Goal: Check status: Check status

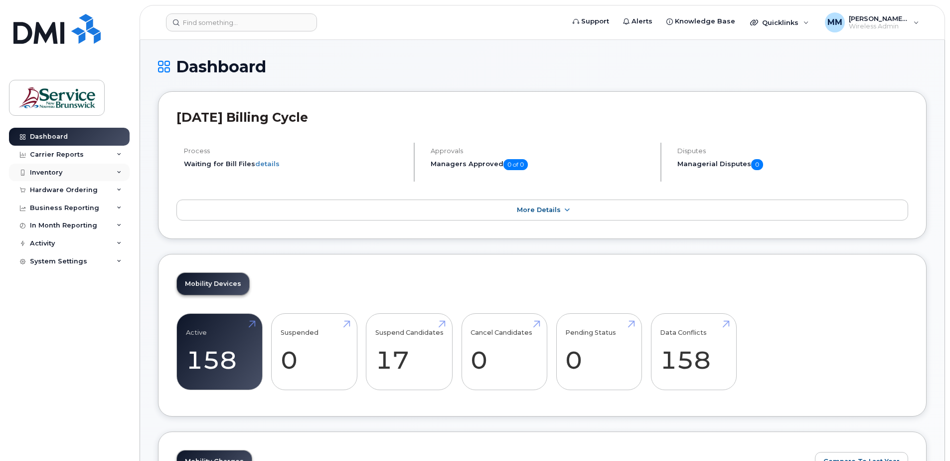
click at [111, 175] on div "Inventory" at bounding box center [69, 173] width 121 height 18
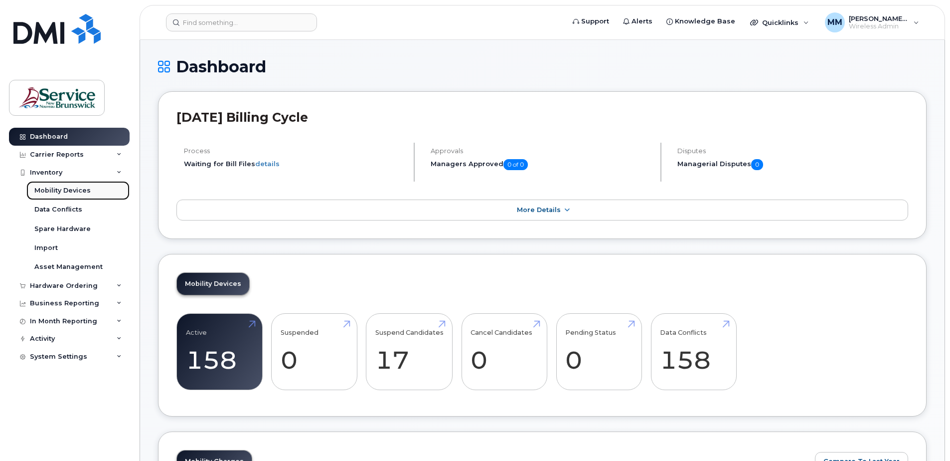
click at [55, 192] on div "Mobility Devices" at bounding box center [62, 190] width 56 height 9
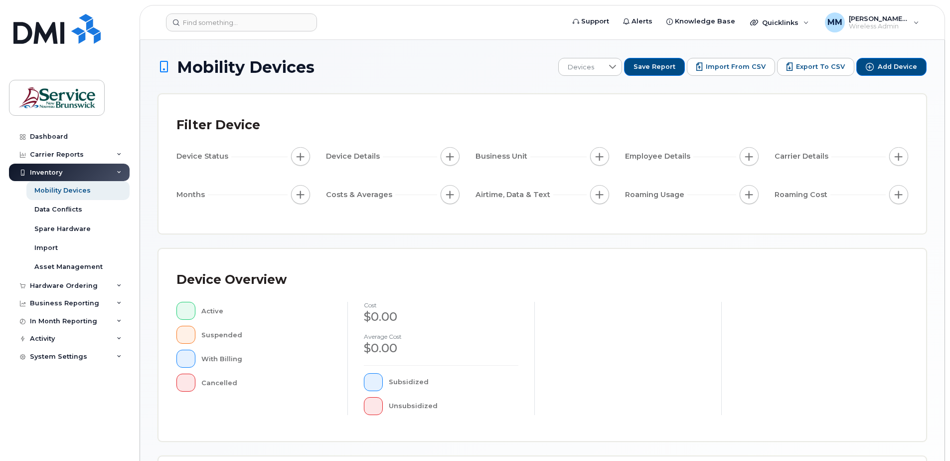
click at [934, 137] on div "Mobility Devices Devices Save Report Import from CSV Export to CSV Add Device F…" at bounding box center [542, 347] width 805 height 614
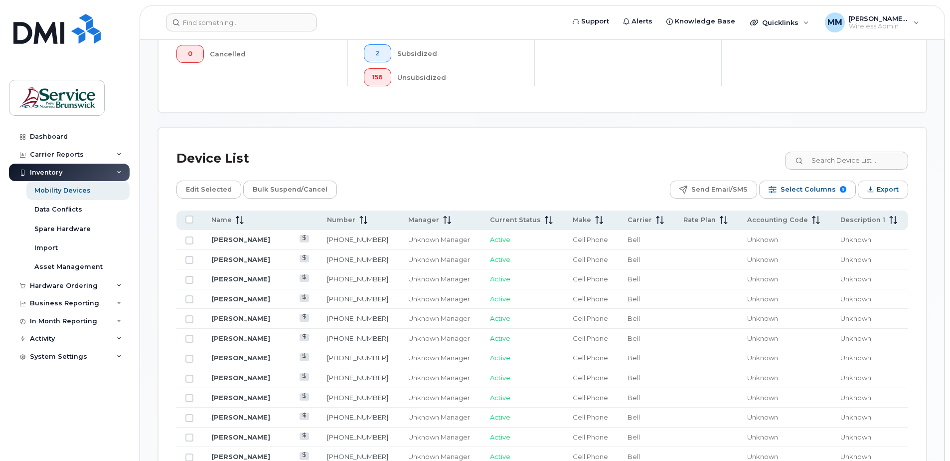
scroll to position [349, 0]
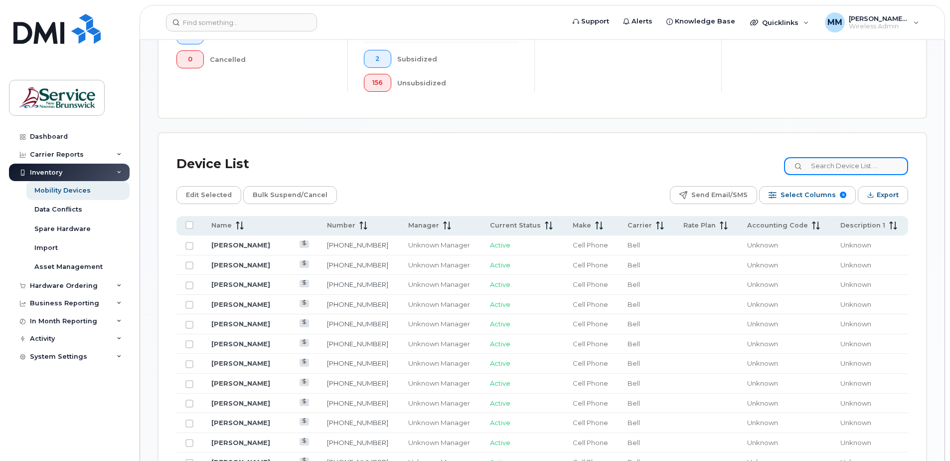
click at [869, 167] on input at bounding box center [846, 166] width 124 height 18
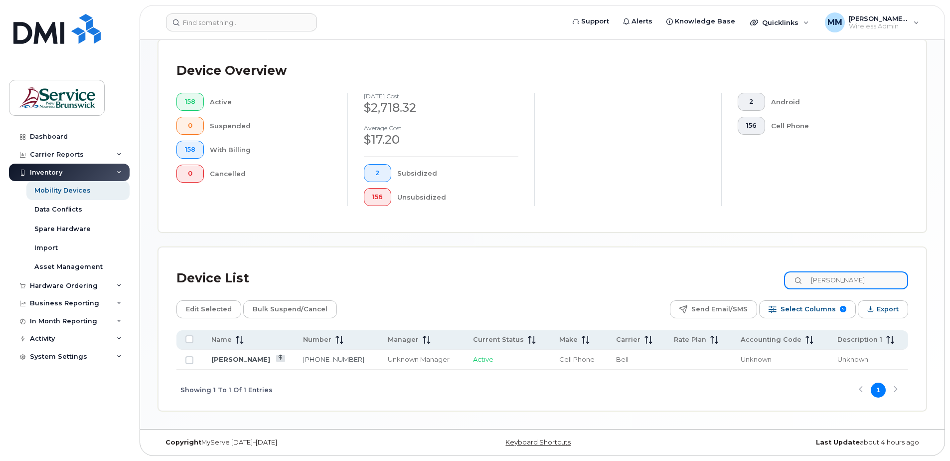
type input "[PERSON_NAME]"
click at [430, 238] on div "Mobility Devices Devices Save Report Import from CSV Export to CSV Add Device F…" at bounding box center [542, 117] width 769 height 588
click at [374, 173] on span "2" at bounding box center [377, 173] width 10 height 8
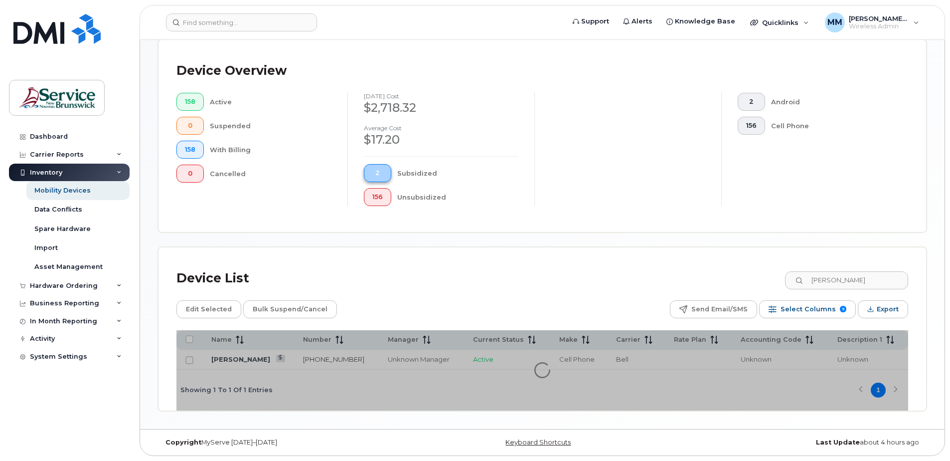
click at [380, 169] on button "2" at bounding box center [377, 173] width 27 height 18
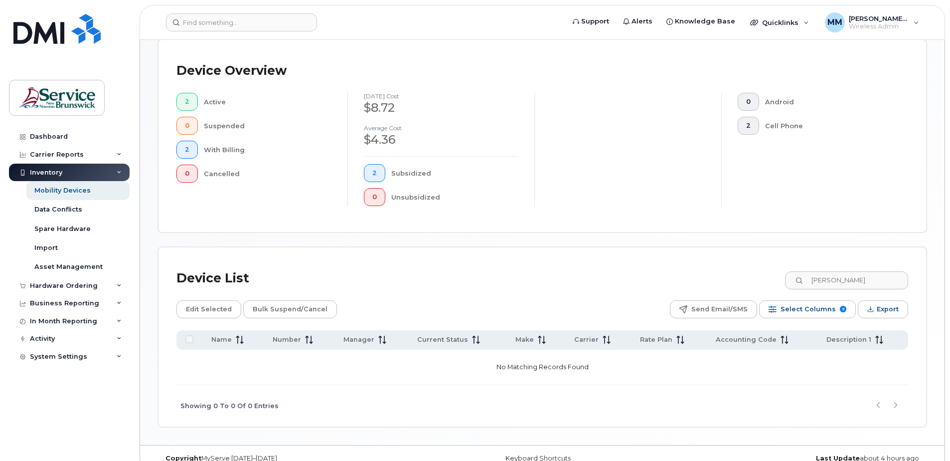
click at [404, 268] on div "Device List [PERSON_NAME]" at bounding box center [543, 278] width 732 height 26
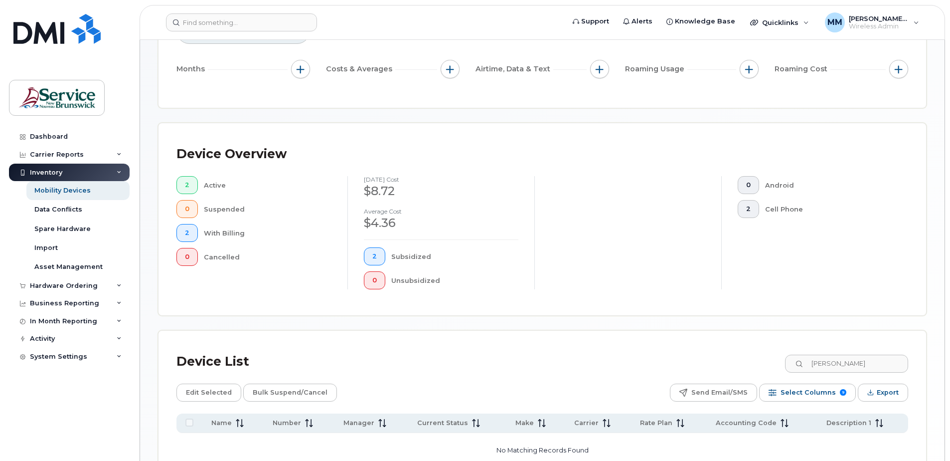
scroll to position [151, 0]
click at [496, 304] on div "Device Overview 2 Active 0 Suspended 2 With Billing 0 Cancelled [DATE] cost $8.…" at bounding box center [543, 220] width 768 height 192
click at [494, 328] on div "Mobility Devices Devices Save Report Import from CSV Export to CSV Add Device F…" at bounding box center [542, 209] width 769 height 604
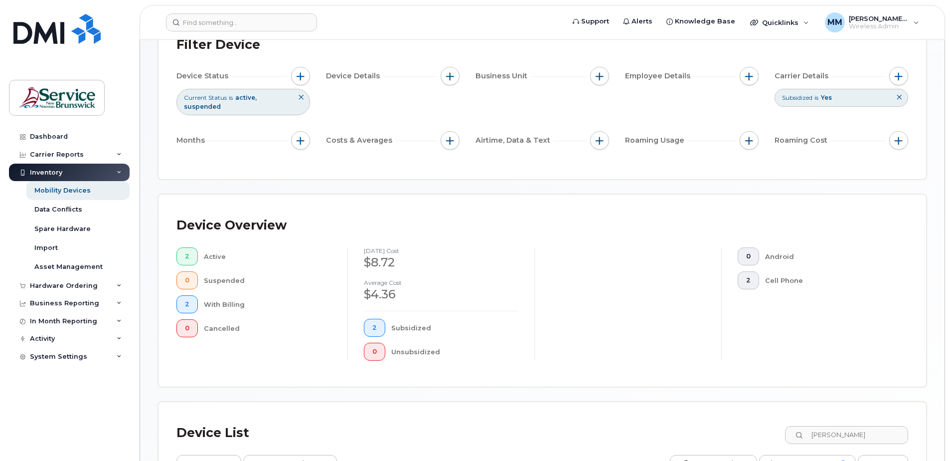
scroll to position [0, 0]
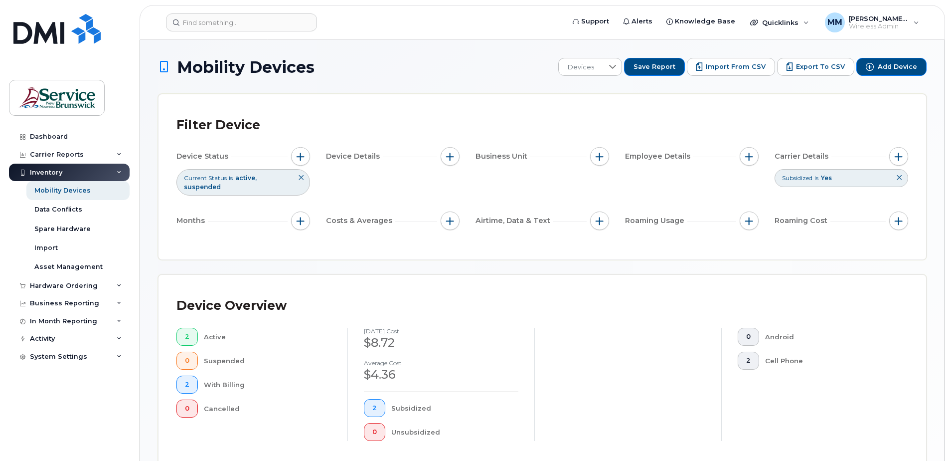
click at [488, 60] on h1 "Mobility Devices" at bounding box center [355, 66] width 395 height 17
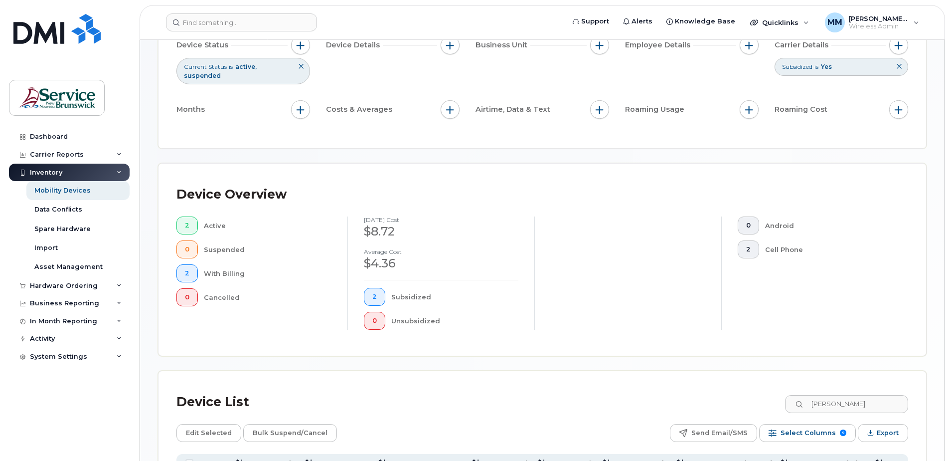
scroll to position [251, 0]
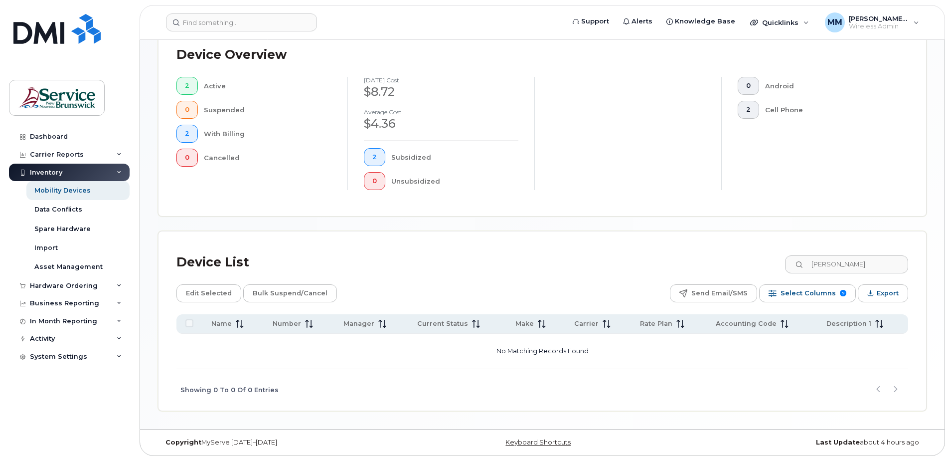
click at [485, 274] on div "Device List [PERSON_NAME]" at bounding box center [543, 262] width 732 height 26
click at [183, 135] on button "2" at bounding box center [187, 134] width 21 height 18
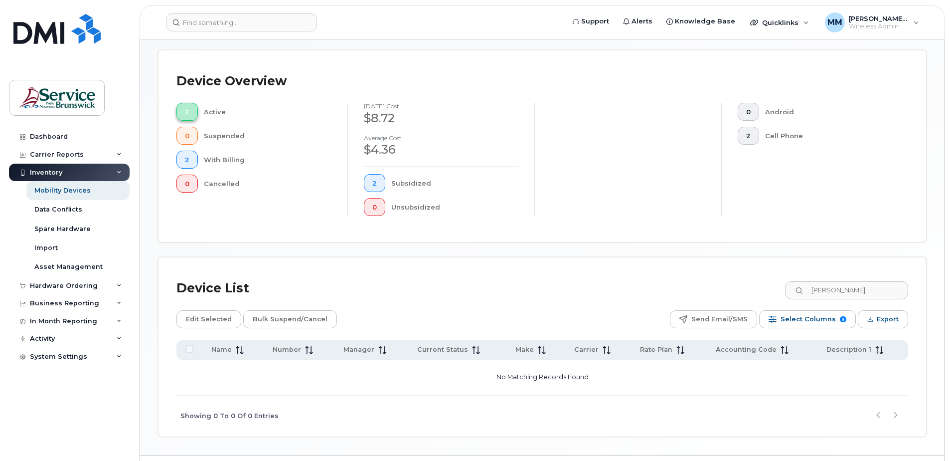
click at [189, 112] on span "2" at bounding box center [187, 112] width 4 height 8
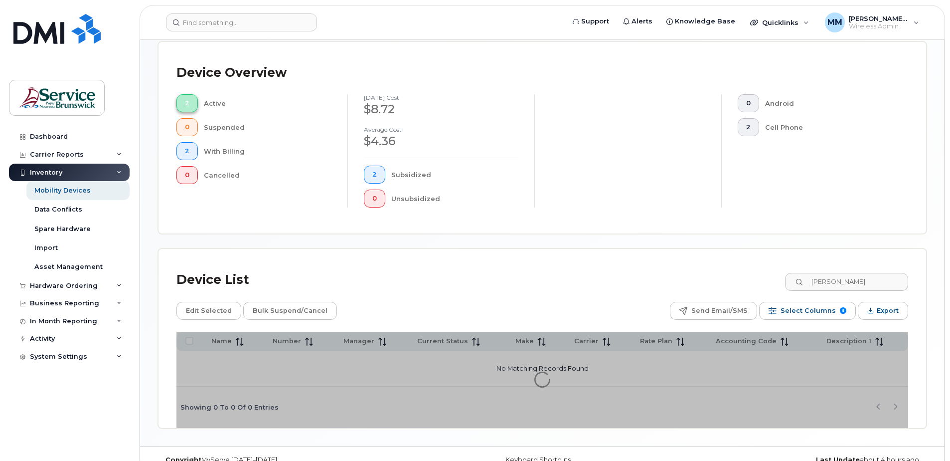
scroll to position [242, 0]
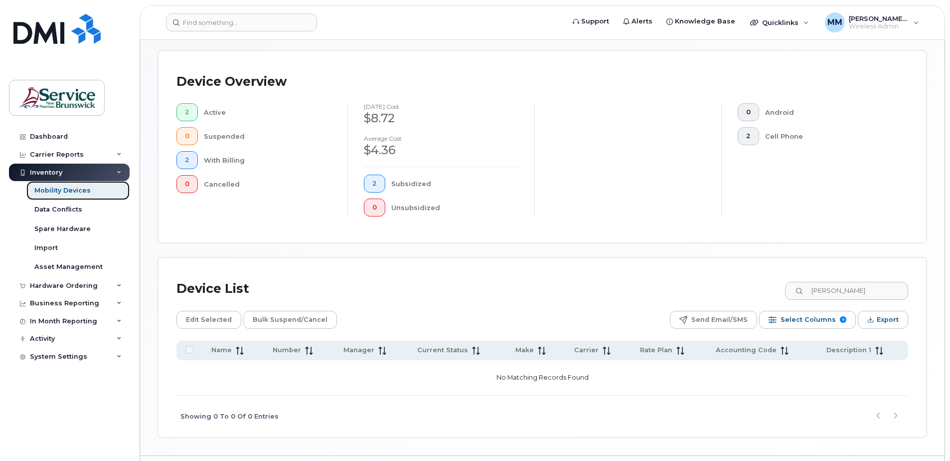
click at [72, 190] on div "Mobility Devices" at bounding box center [62, 190] width 56 height 9
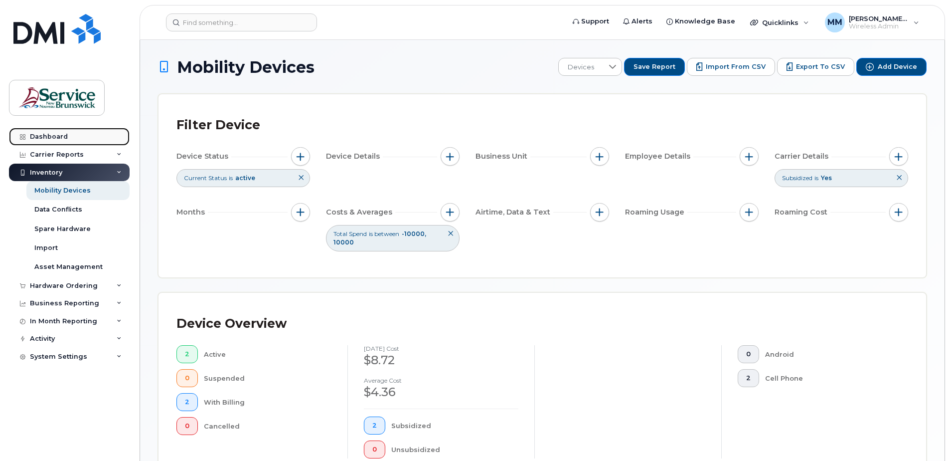
click at [65, 137] on div "Dashboard" at bounding box center [49, 137] width 38 height 8
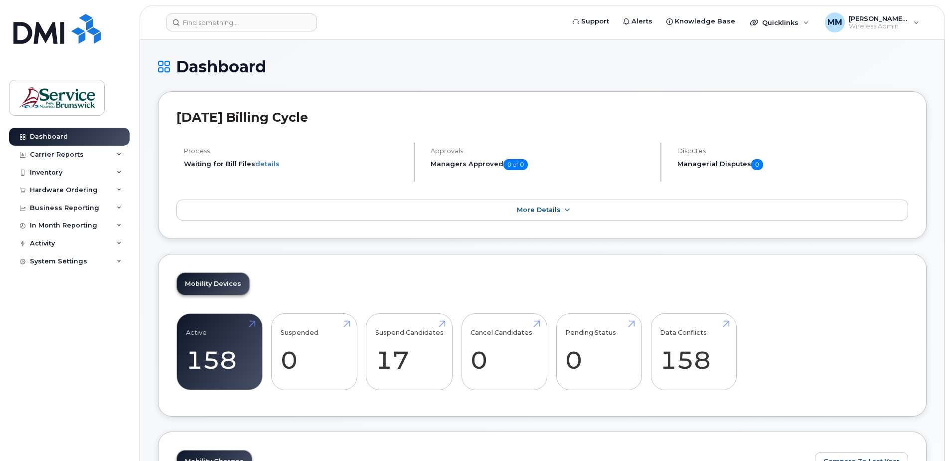
click at [311, 280] on div "Mobility Devices Active 158 Suspended 0 Suspend Candidates 17 Cancel Candidates…" at bounding box center [542, 335] width 769 height 163
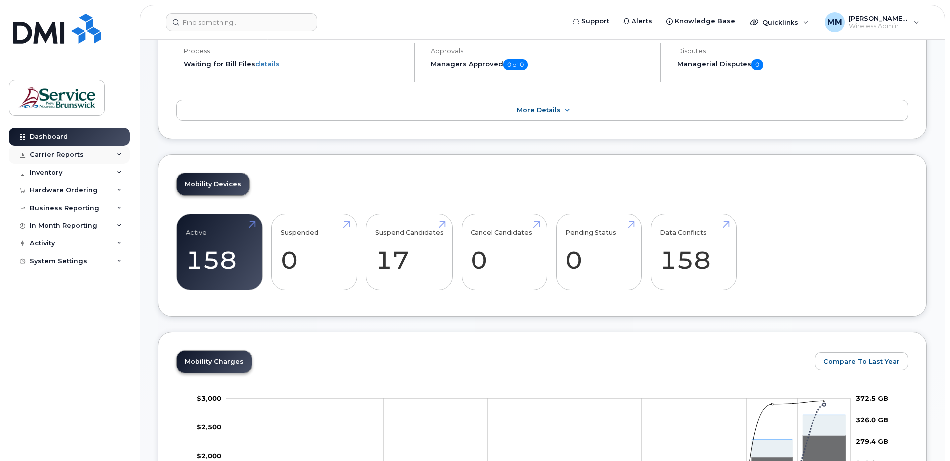
click at [72, 151] on div "Carrier Reports" at bounding box center [57, 155] width 54 height 8
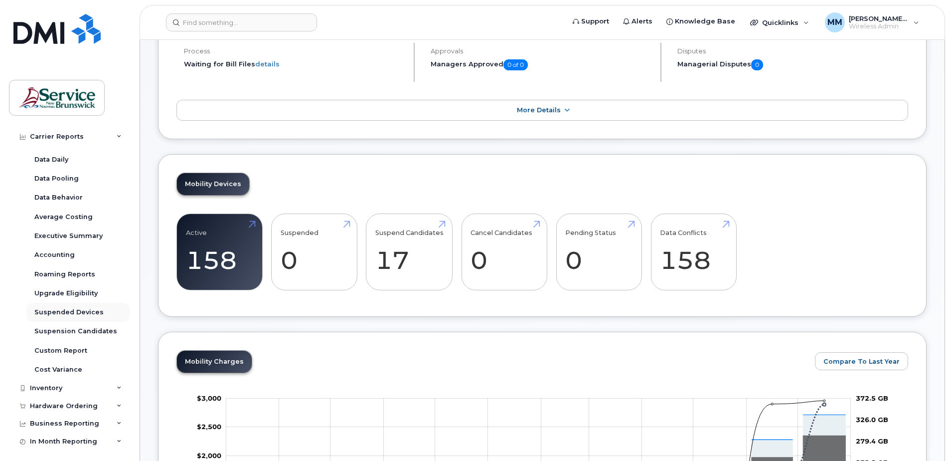
scroll to position [50, 0]
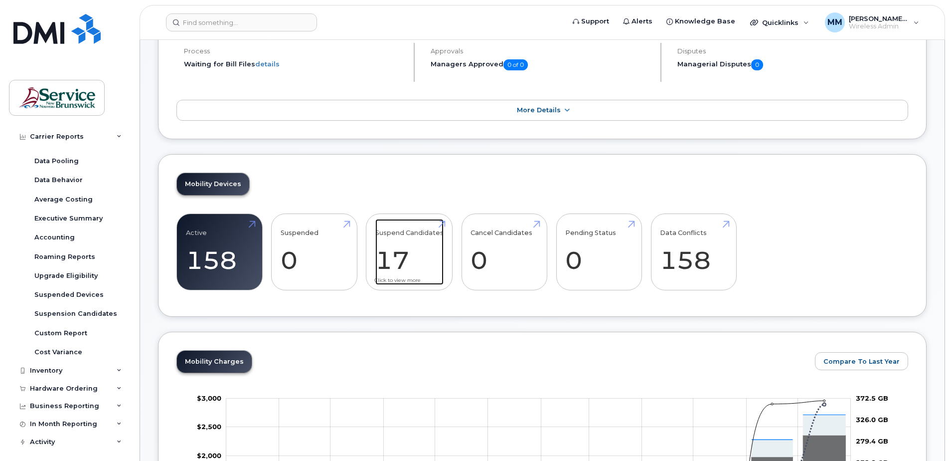
click at [411, 260] on link "Suspend Candidates 17" at bounding box center [409, 252] width 68 height 66
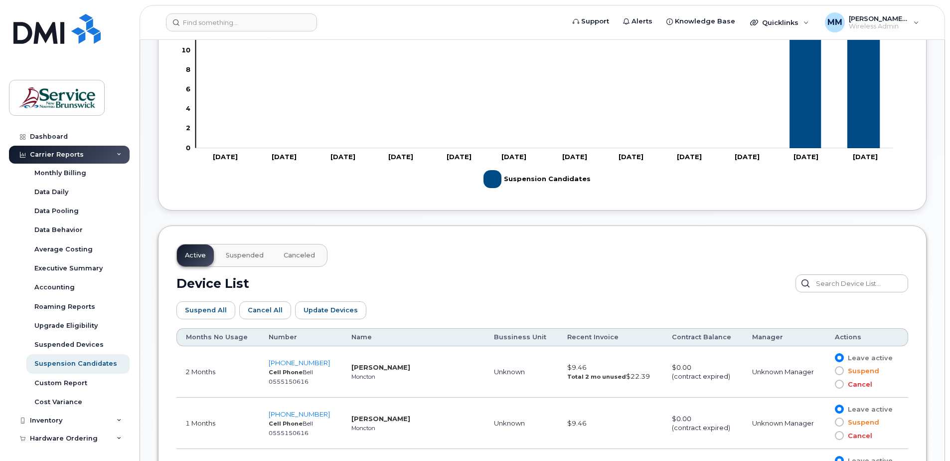
scroll to position [449, 0]
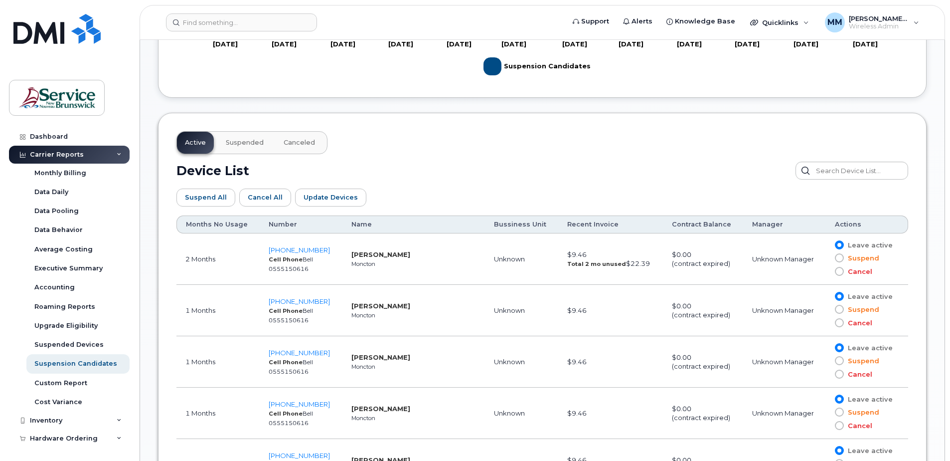
click at [456, 182] on div "Suspend All Cancel All Update Devices Customize Filter Refresh Export" at bounding box center [543, 198] width 732 height 36
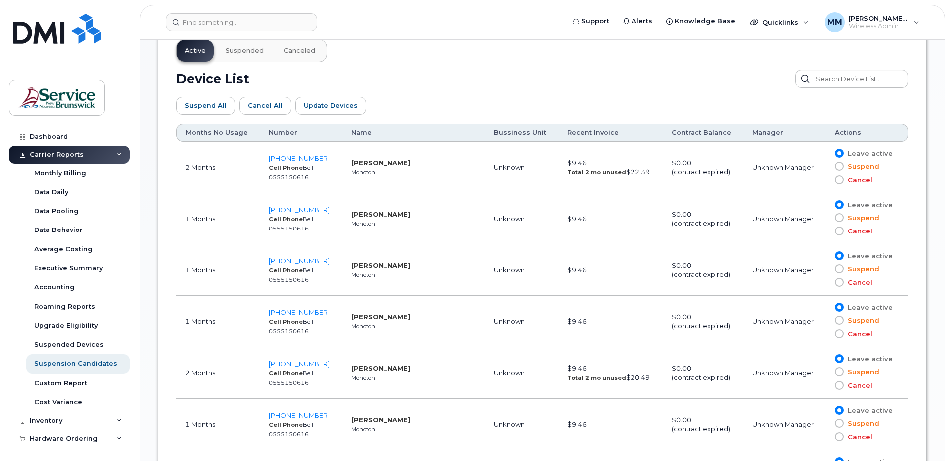
scroll to position [549, 0]
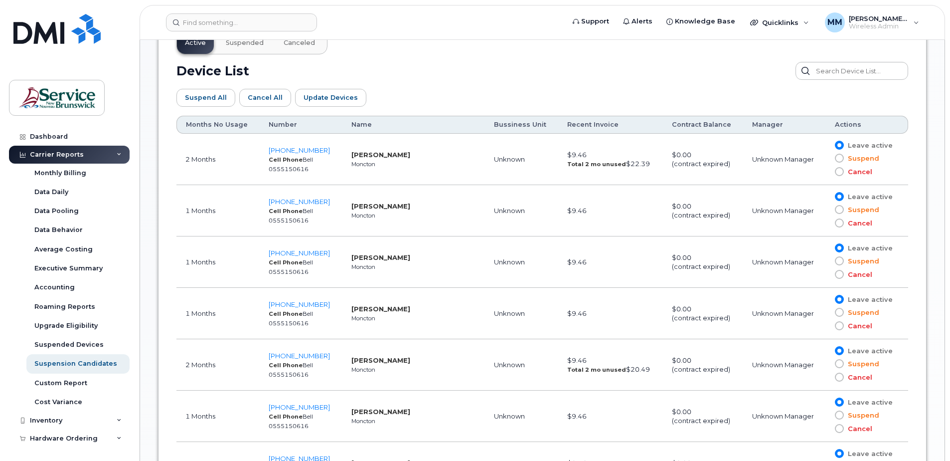
click at [469, 82] on div "Suspend All Cancel All Update Devices Customize Filter Refresh Export" at bounding box center [543, 98] width 732 height 36
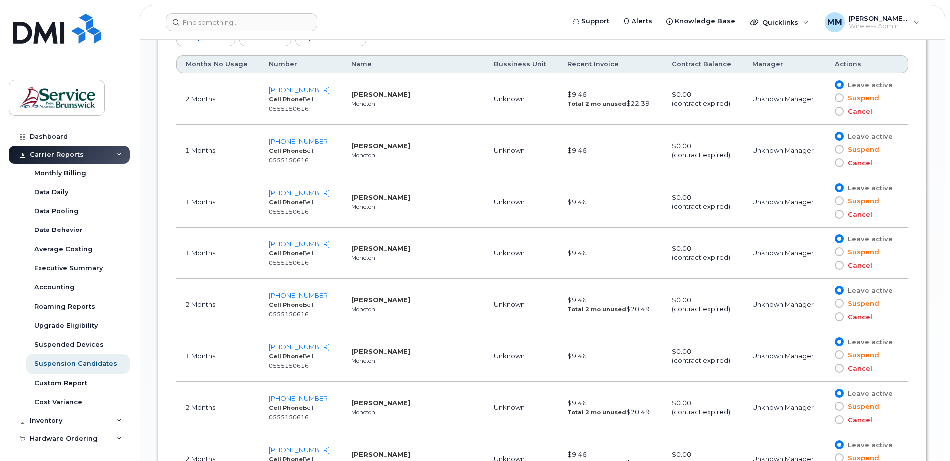
scroll to position [698, 0]
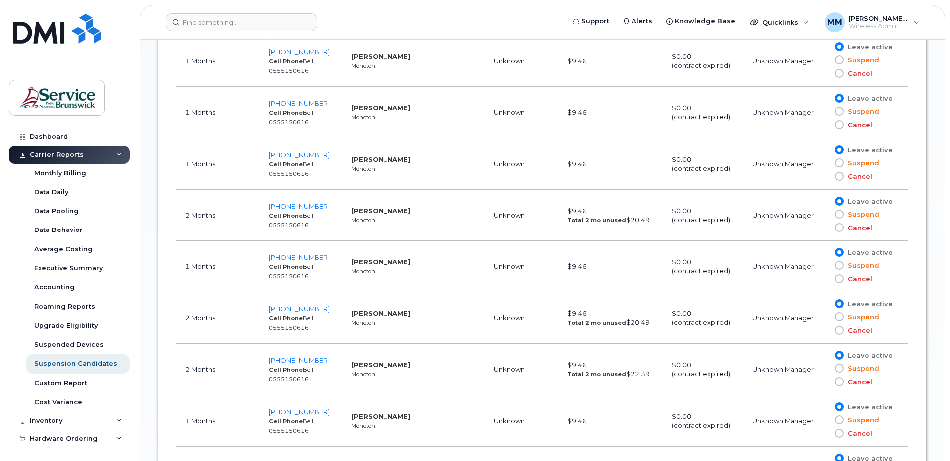
click at [370, 211] on strong "Tammy Constantine" at bounding box center [381, 210] width 59 height 8
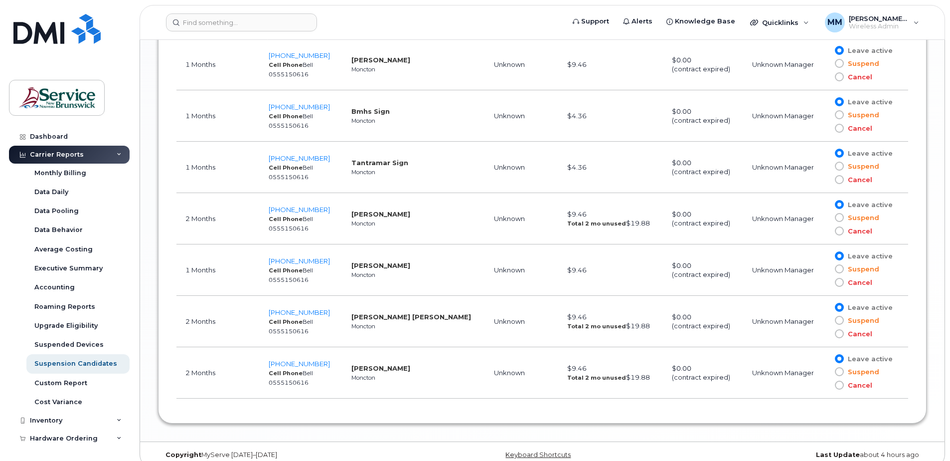
scroll to position [1169, 0]
